Goal: Obtain resource: Obtain resource

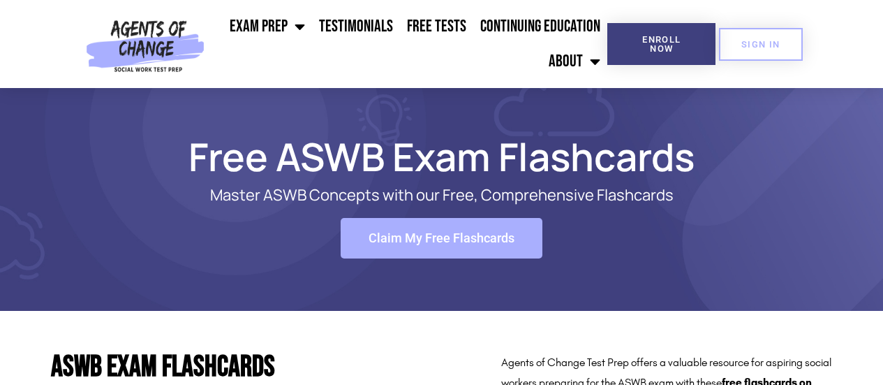
click at [450, 226] on link "Claim My Free Flashcards" at bounding box center [442, 238] width 202 height 41
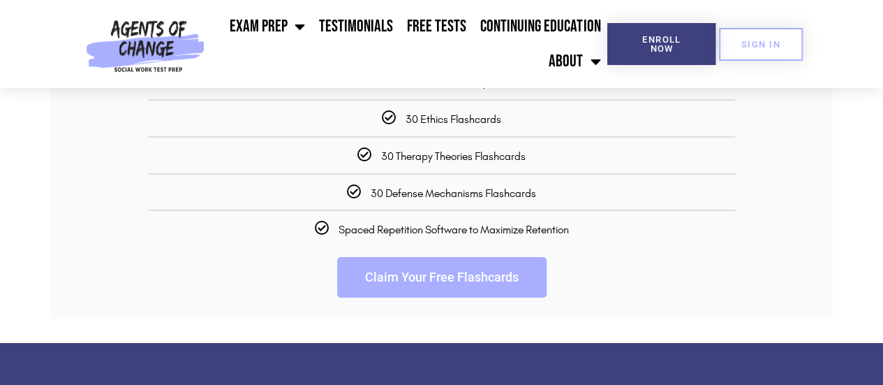
scroll to position [2305, 0]
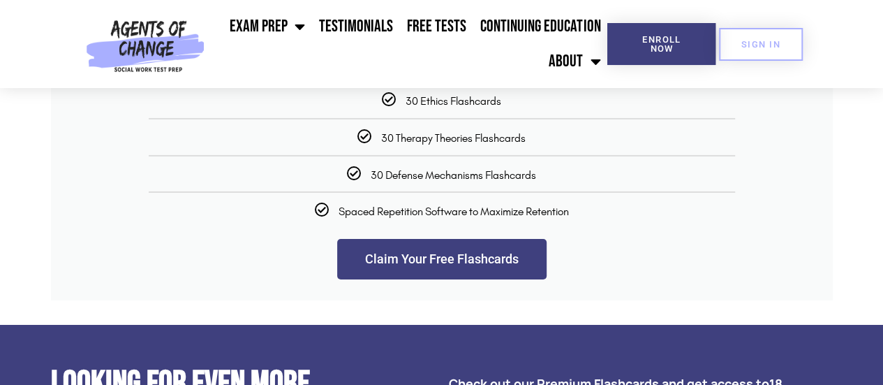
click at [469, 279] on link "Claim Your Free Flashcards" at bounding box center [442, 259] width 210 height 41
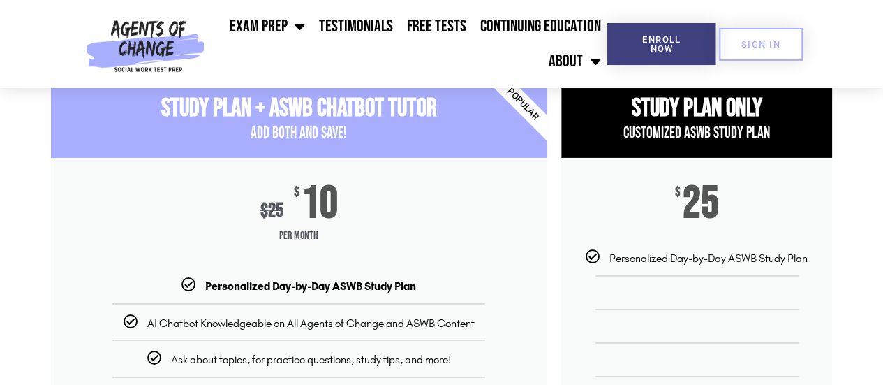
scroll to position [2235, 0]
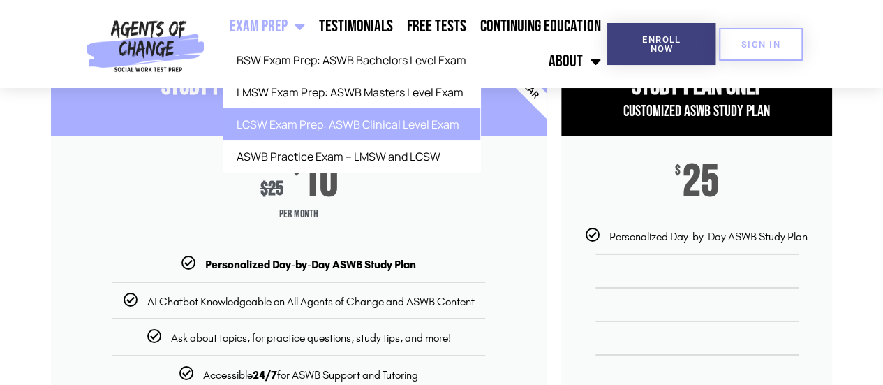
click at [307, 129] on link "LCSW Exam Prep: ASWB Clinical Level Exam" at bounding box center [352, 124] width 258 height 32
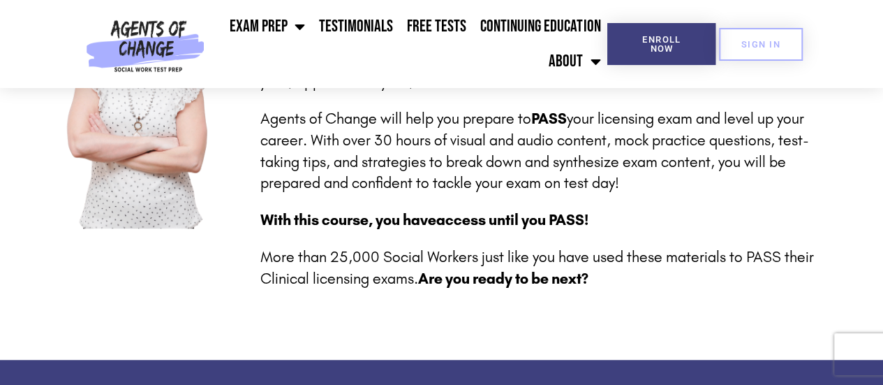
scroll to position [489, 0]
